Goal: Information Seeking & Learning: Learn about a topic

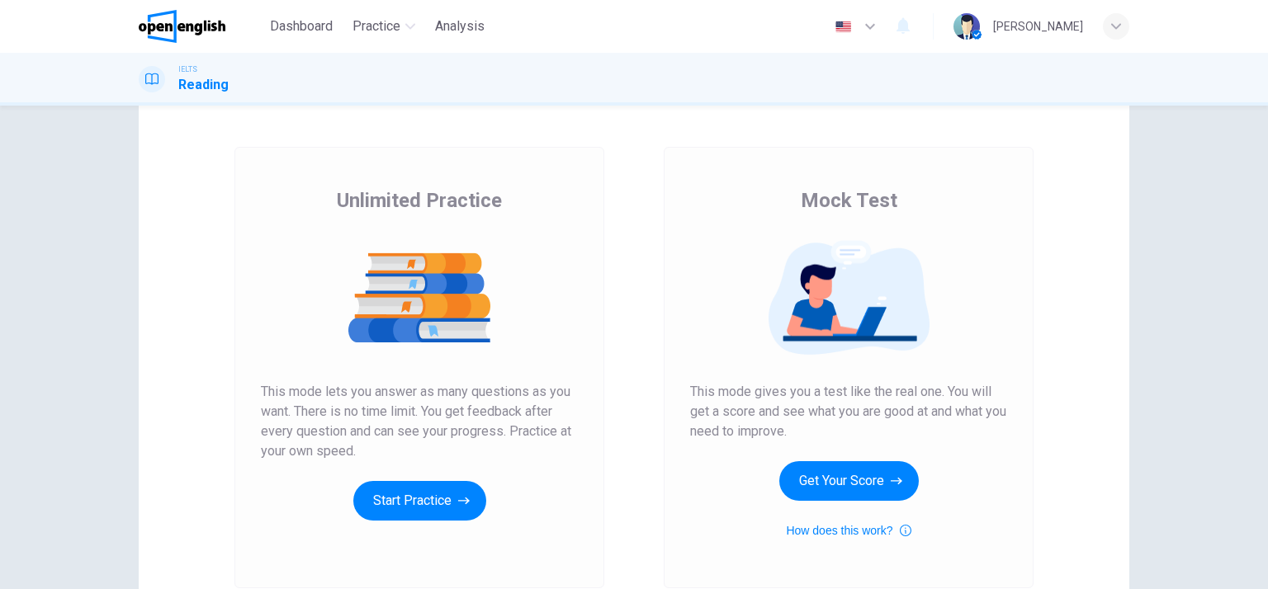
scroll to position [83, 0]
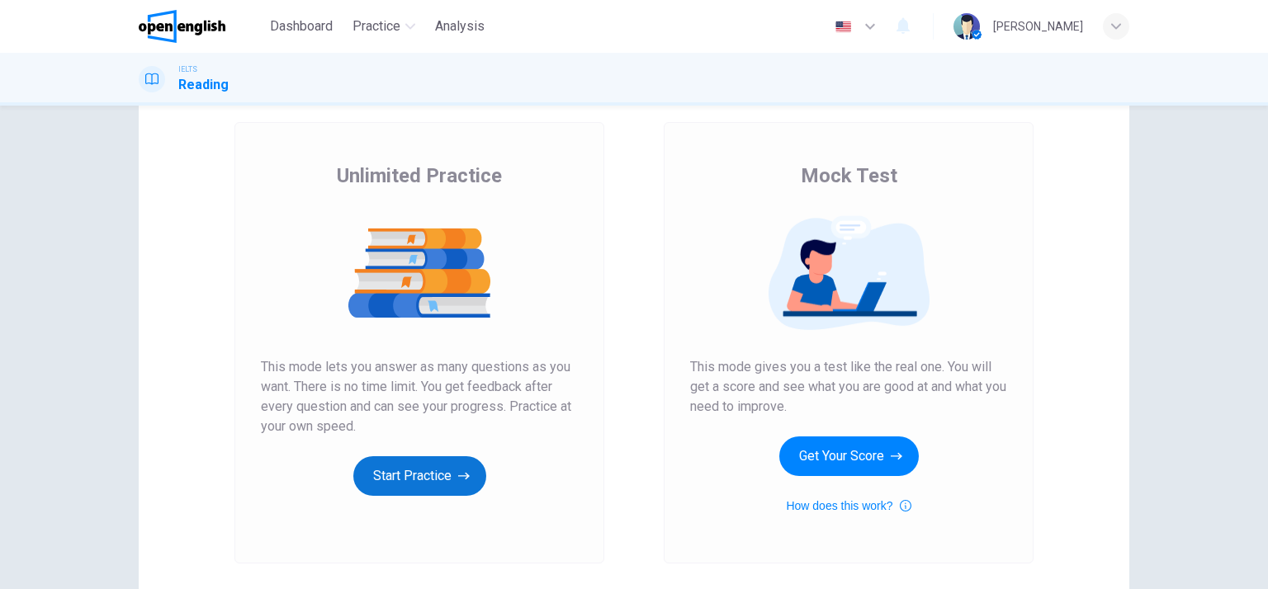
click at [442, 479] on button "Start Practice" at bounding box center [419, 476] width 133 height 40
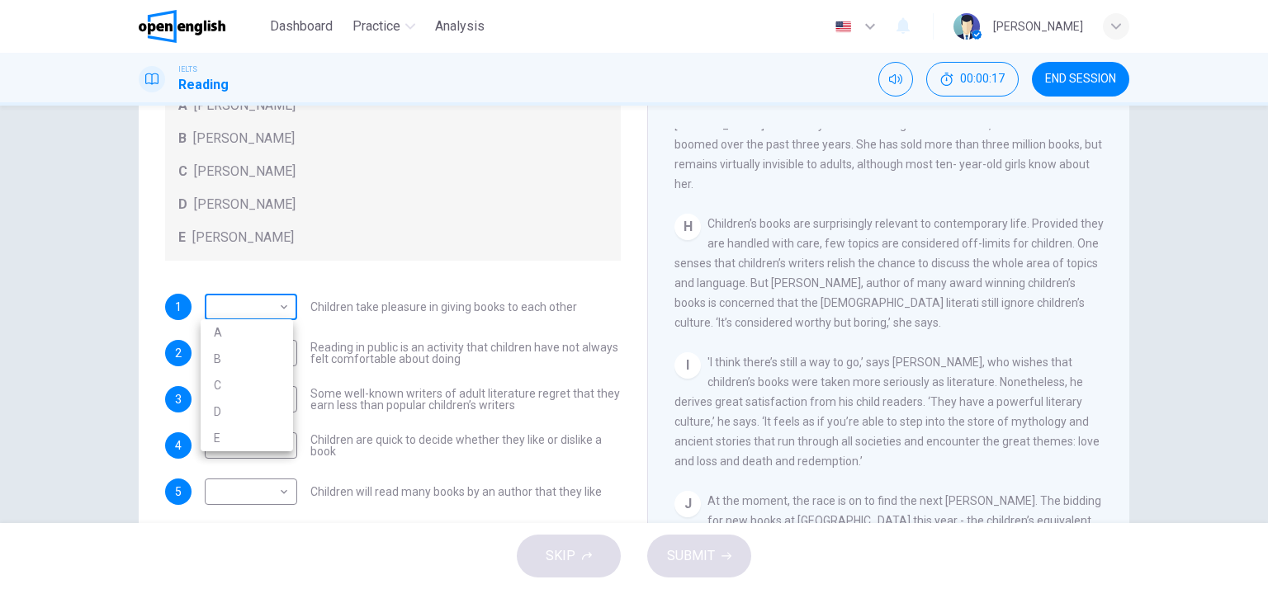
click at [286, 313] on body "This site uses cookies, as explained in our Privacy Policy . If you agree to th…" at bounding box center [634, 294] width 1268 height 589
click at [277, 307] on div at bounding box center [634, 294] width 1268 height 589
click at [564, 307] on span "Children take pleasure in giving books to each other" at bounding box center [443, 307] width 267 height 12
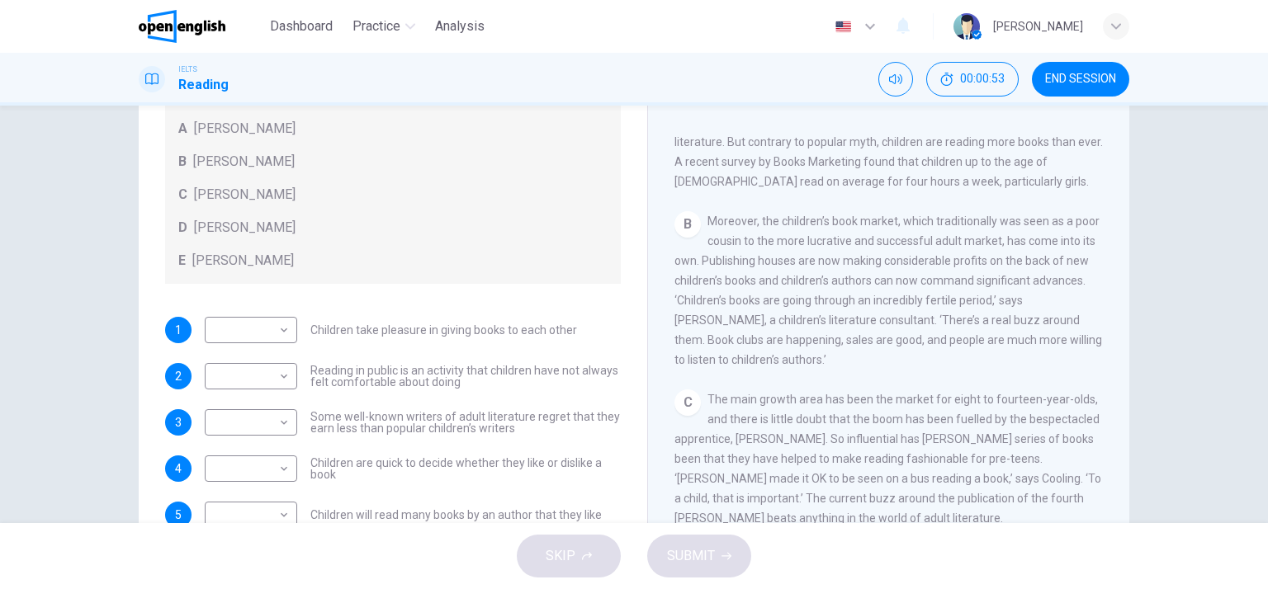
scroll to position [158, 0]
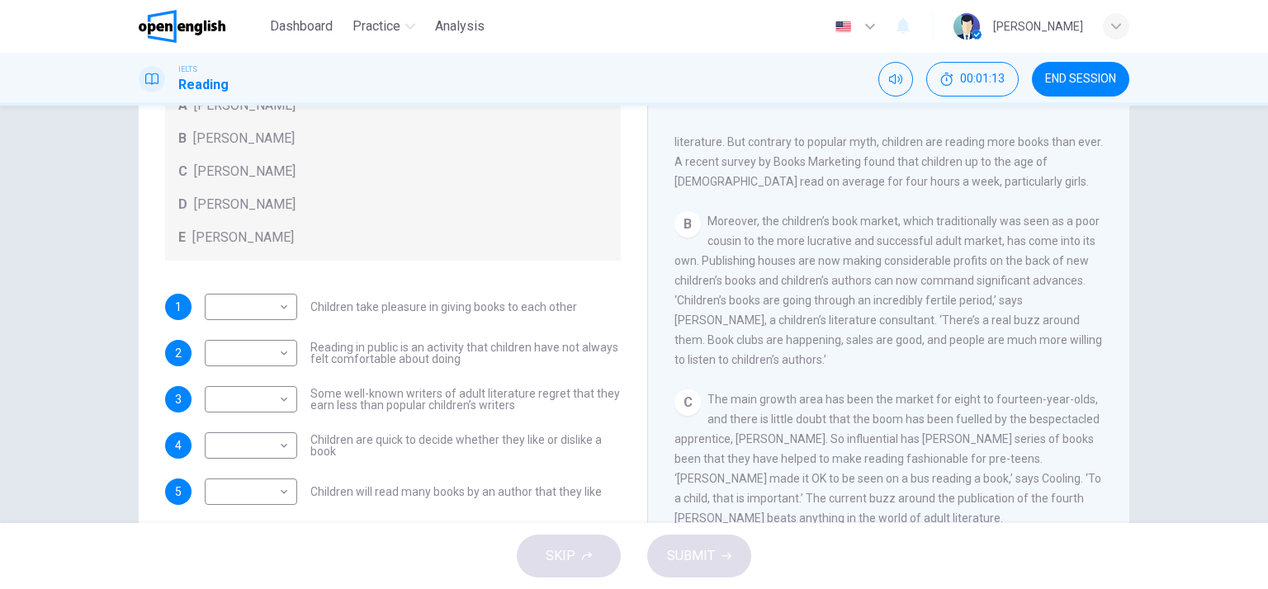
drag, startPoint x: 1042, startPoint y: 308, endPoint x: 987, endPoint y: 307, distance: 55.3
click at [987, 307] on span "Moreover, the children’s book market, which traditionally was seen as a poor co…" at bounding box center [887, 291] width 427 height 152
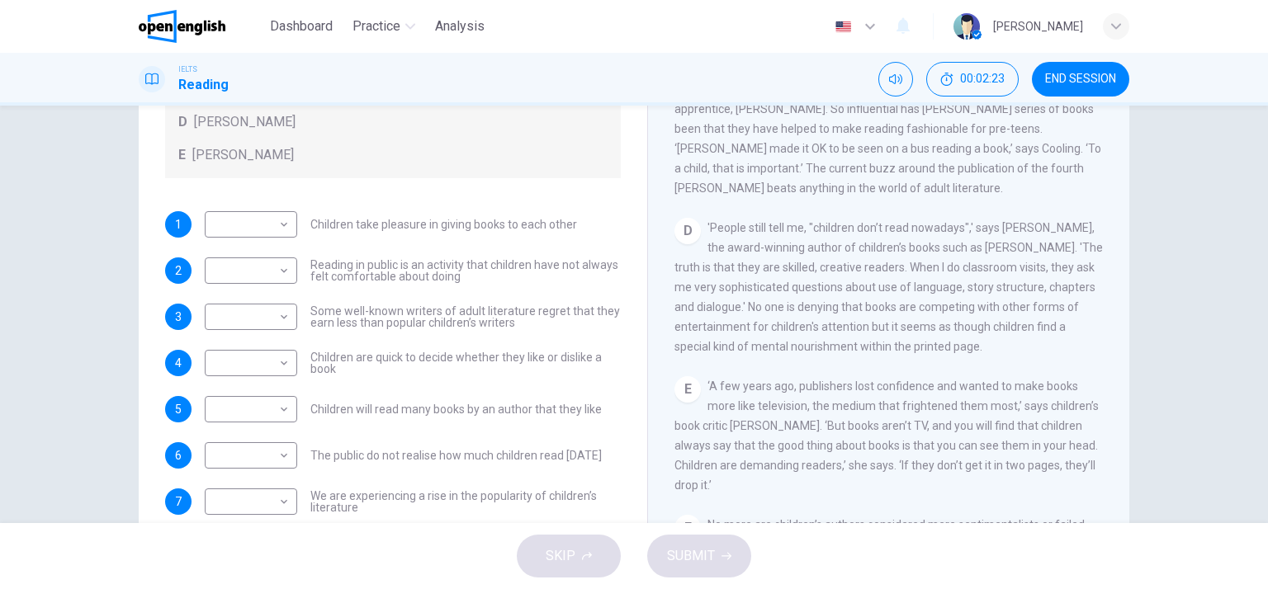
scroll to position [222, 0]
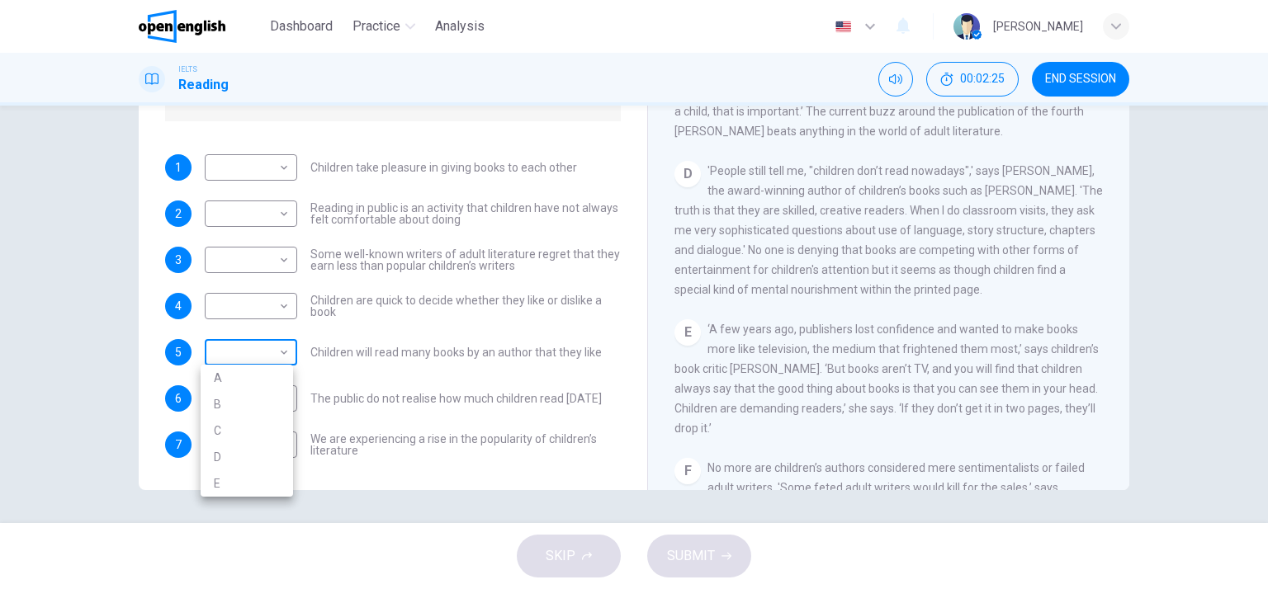
click at [281, 354] on body "This site uses cookies, as explained in our Privacy Policy . If you agree to th…" at bounding box center [634, 294] width 1268 height 589
drag, startPoint x: 628, startPoint y: 267, endPoint x: 628, endPoint y: 224, distance: 42.9
click at [628, 224] on div at bounding box center [634, 294] width 1268 height 589
drag, startPoint x: 628, startPoint y: 224, endPoint x: 623, endPoint y: 171, distance: 53.0
click at [609, 187] on div "Questions 1 - 7 Look at the following list of people A-E and the list of statem…" at bounding box center [393, 125] width 482 height 700
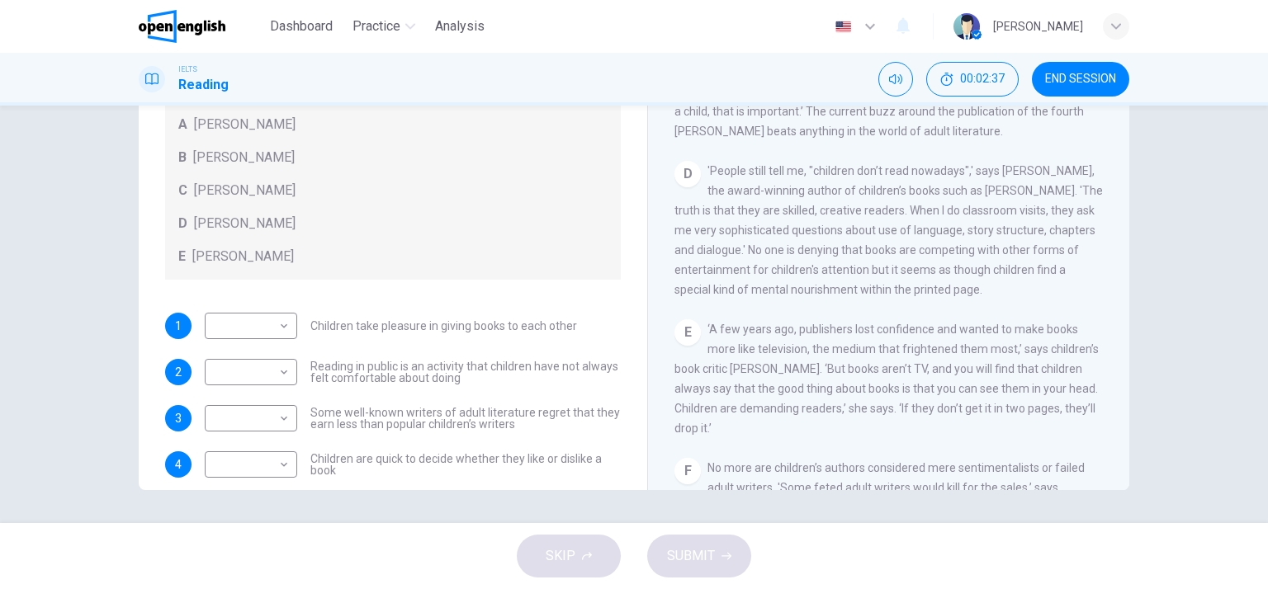
scroll to position [158, 0]
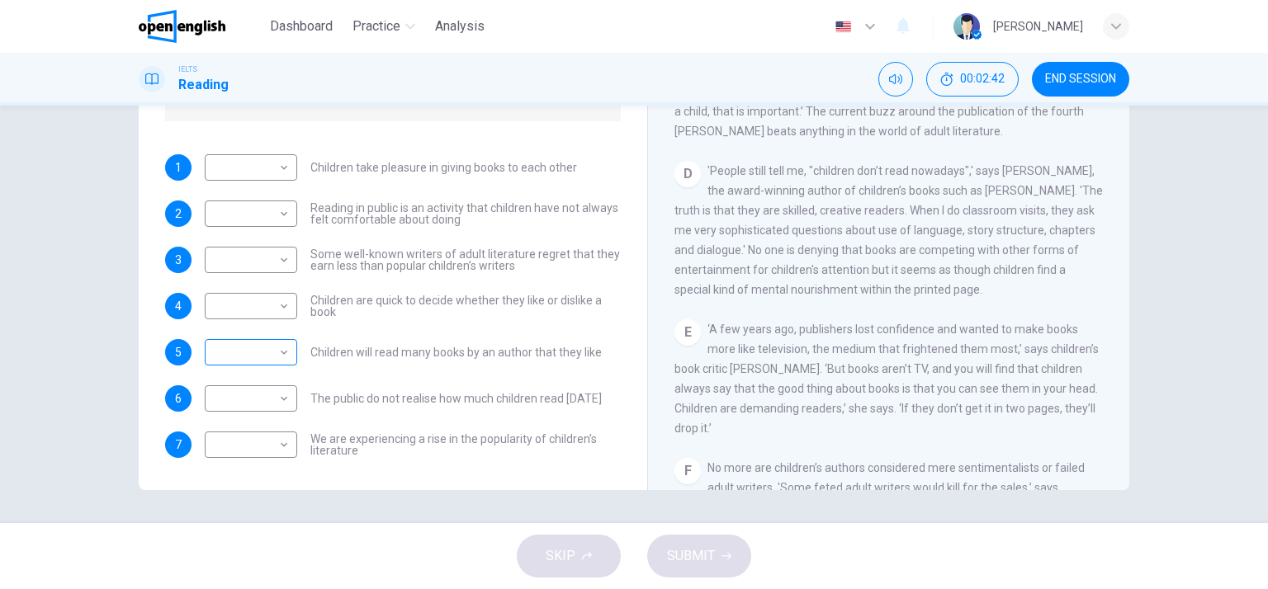
click at [283, 356] on body "This site uses cookies, as explained in our Privacy Policy . If you agree to th…" at bounding box center [634, 294] width 1268 height 589
click at [234, 396] on li "B" at bounding box center [247, 404] width 92 height 26
type input "*"
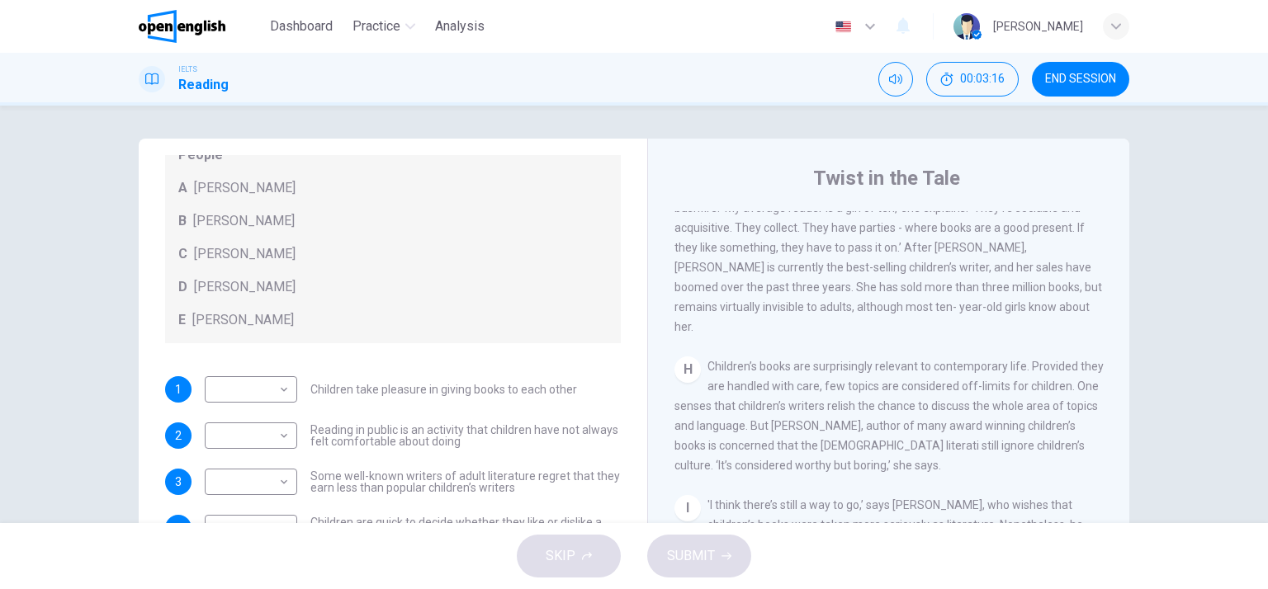
scroll to position [0, 0]
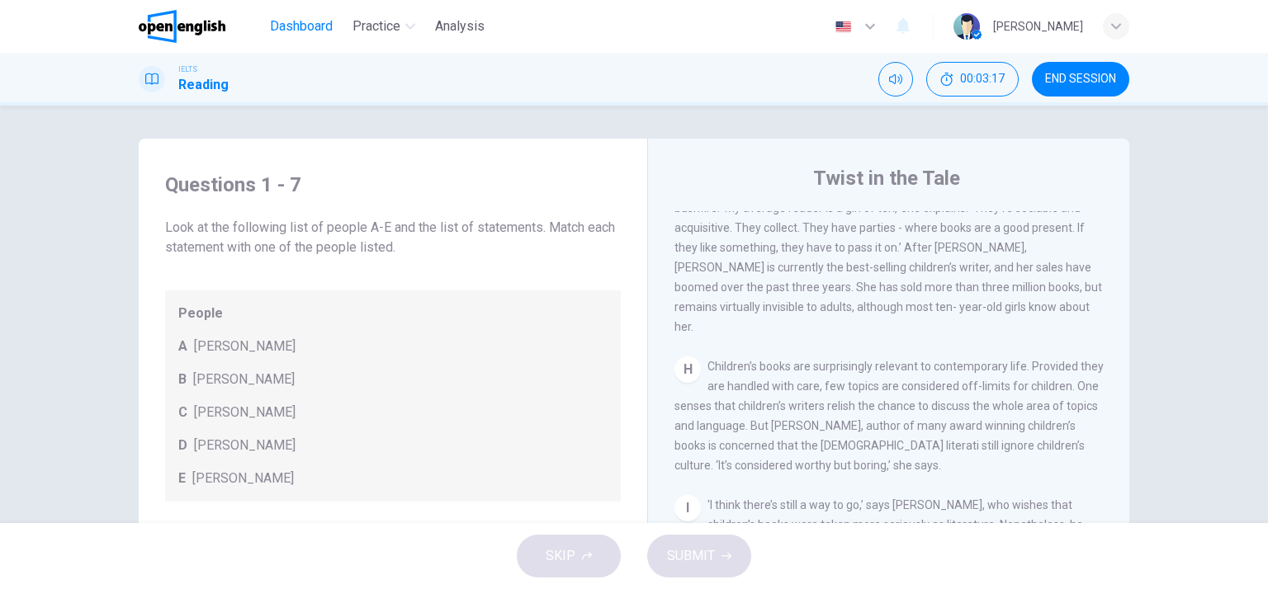
click at [310, 30] on span "Dashboard" at bounding box center [301, 27] width 63 height 20
